Goal: Complete application form: Complete application form

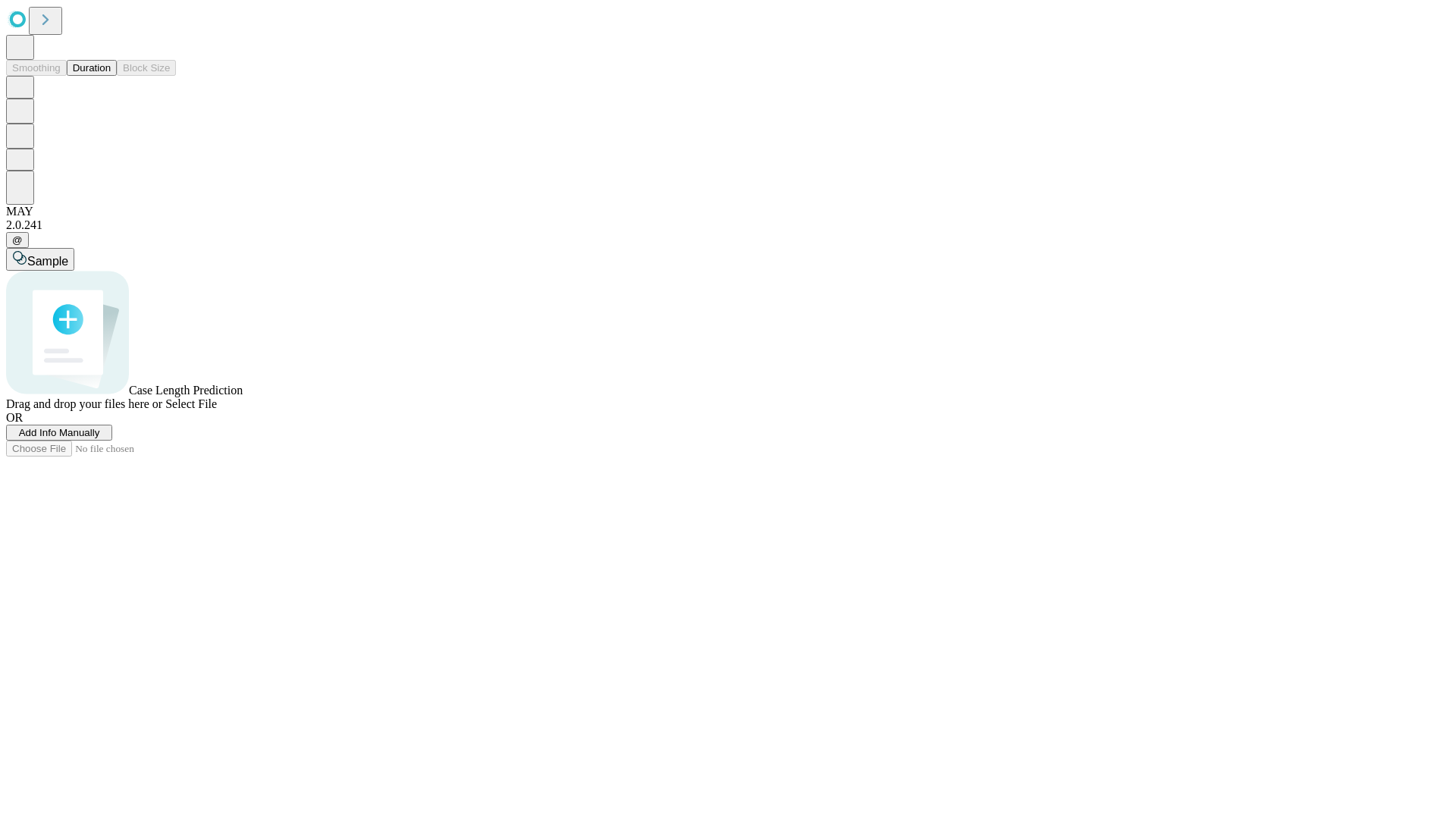
click at [100, 438] on span "Add Info Manually" at bounding box center [59, 433] width 81 height 11
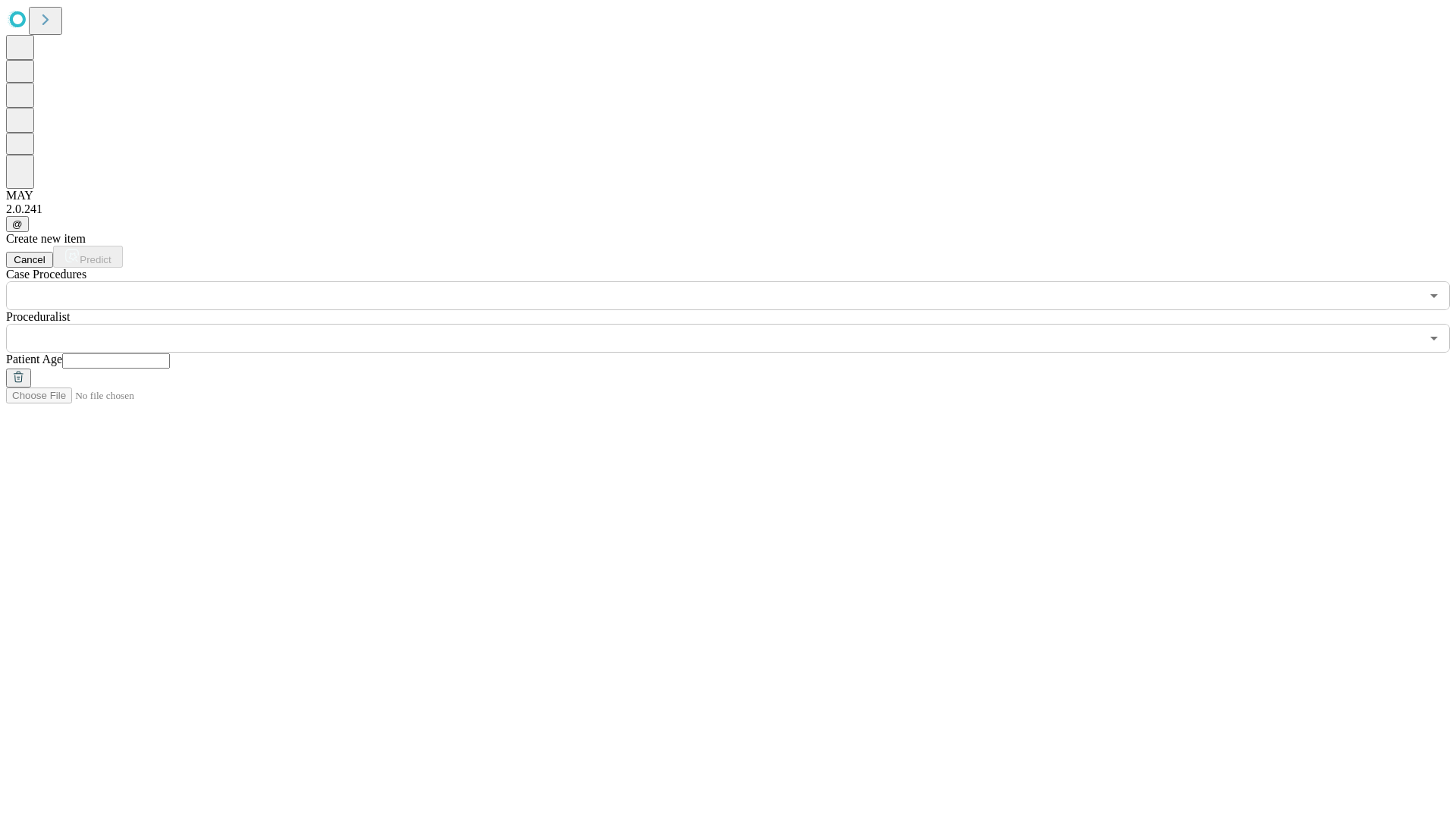
click at [170, 354] on input "text" at bounding box center [116, 361] width 107 height 15
type input "*"
click at [738, 324] on input "text" at bounding box center [713, 338] width 1414 height 28
